Goal: Task Accomplishment & Management: Use online tool/utility

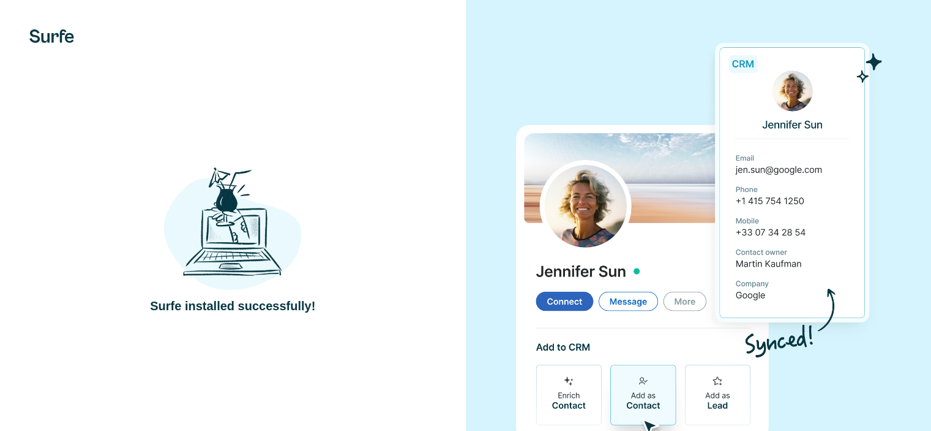
click at [222, 254] on img at bounding box center [233, 228] width 138 height 128
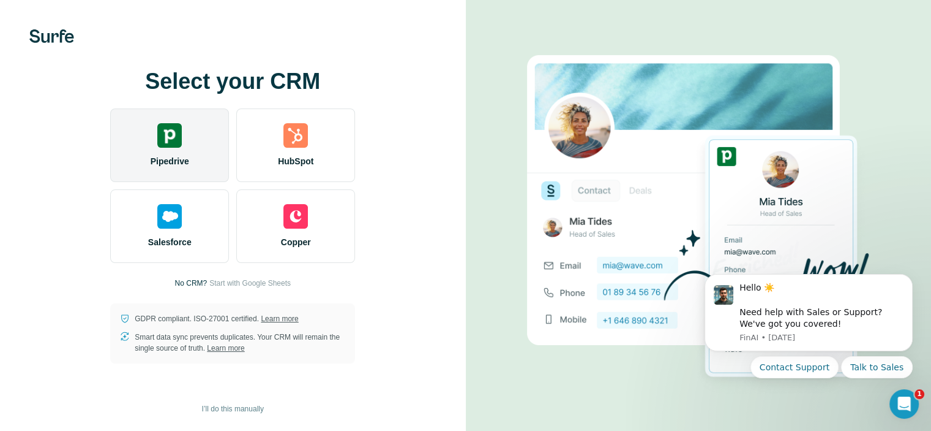
click at [165, 148] on div "Pipedrive" at bounding box center [169, 144] width 119 height 73
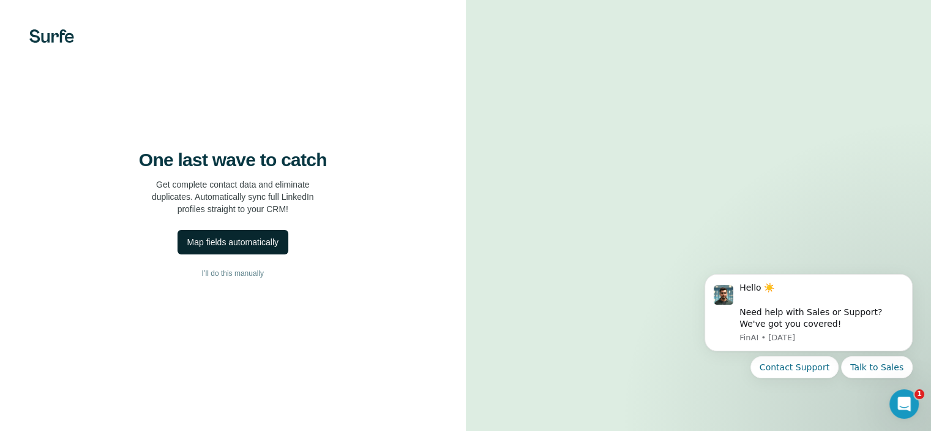
click at [265, 254] on button "Map fields automatically" at bounding box center [233, 242] width 111 height 24
